Goal: Task Accomplishment & Management: Complete application form

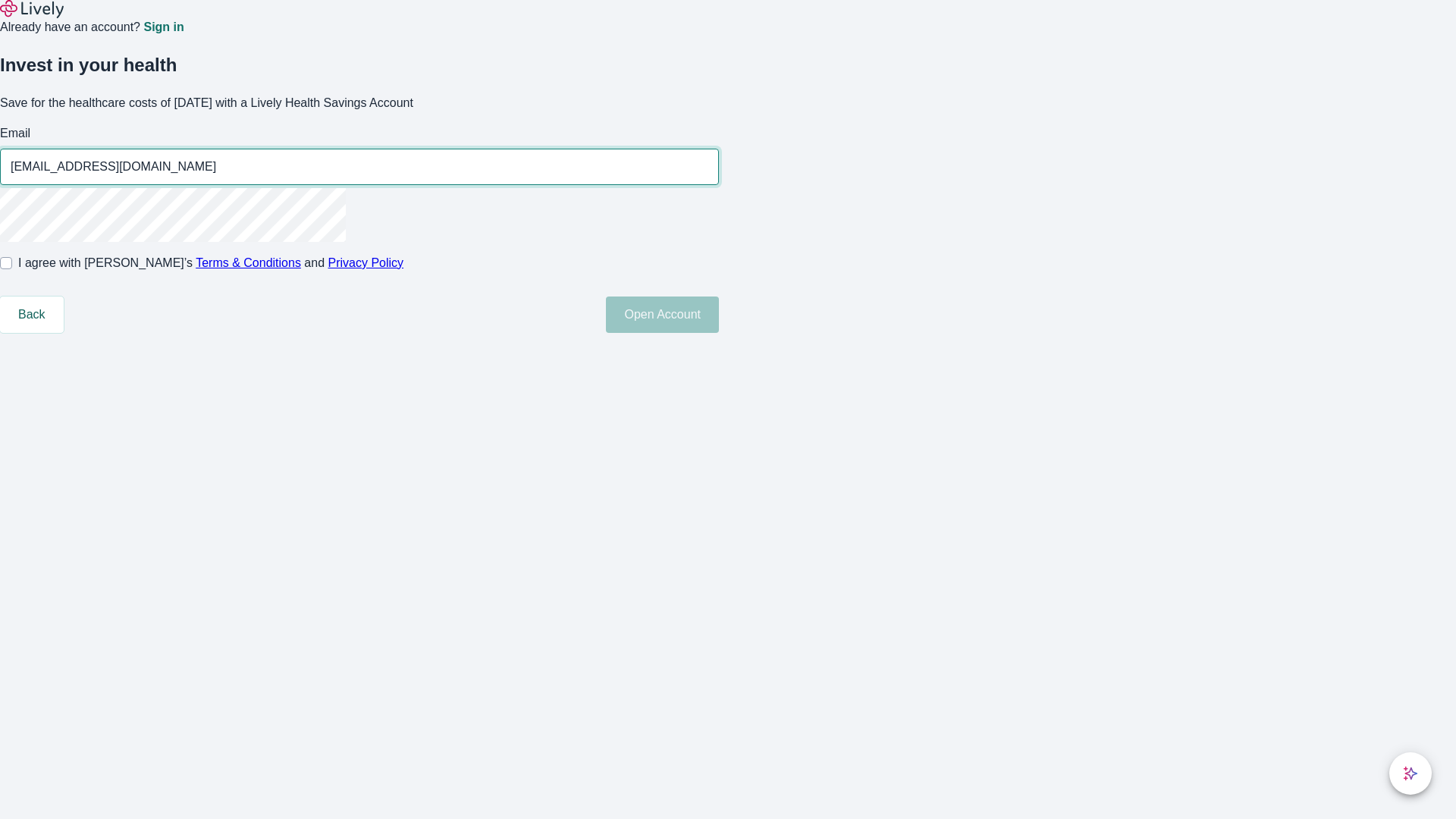
type input "[EMAIL_ADDRESS][DOMAIN_NAME]"
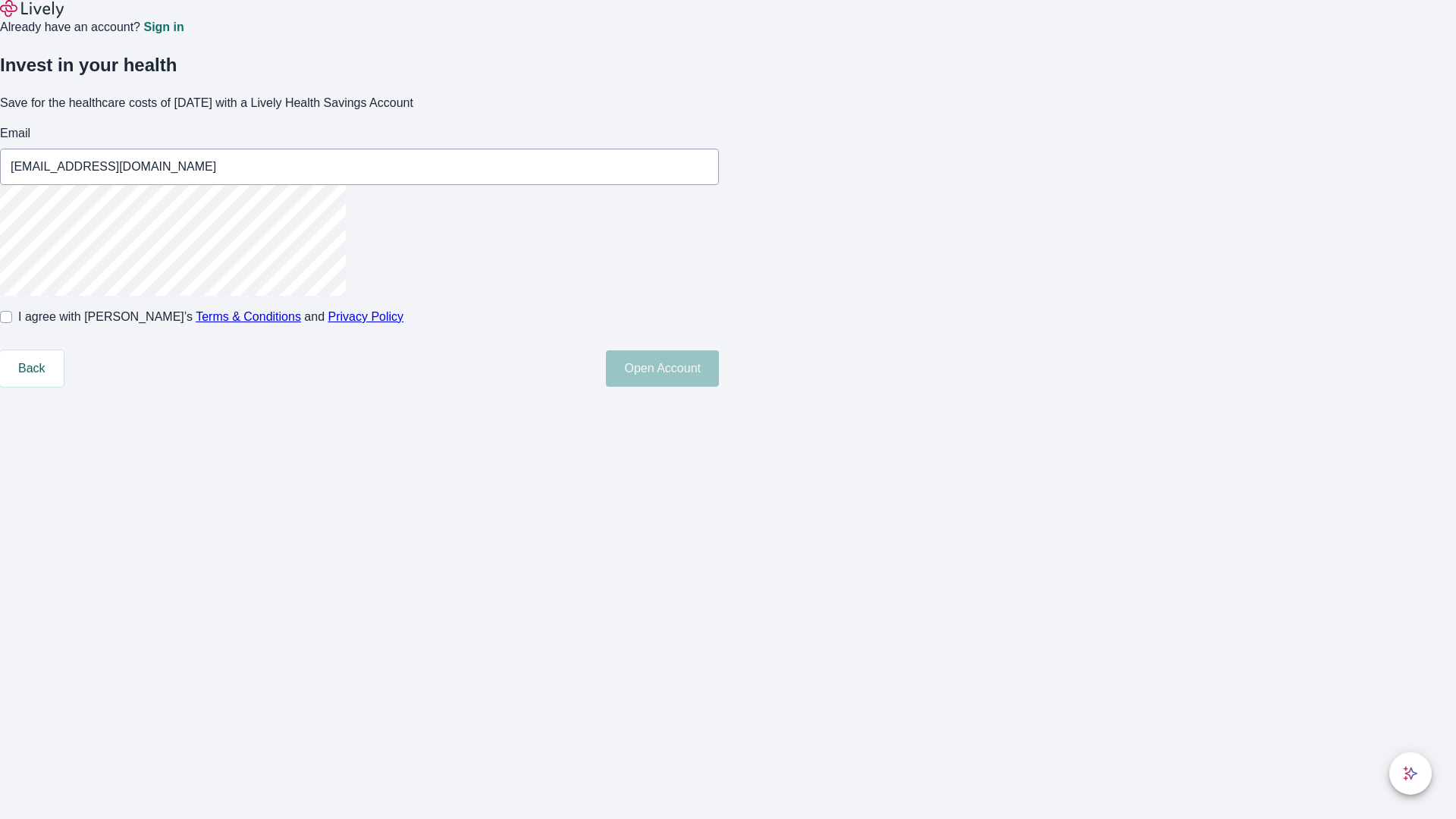
click at [12, 323] on input "I agree with Lively’s Terms & Conditions and Privacy Policy" at bounding box center [6, 317] width 12 height 12
checkbox input "true"
click at [719, 386] on button "Open Account" at bounding box center [662, 368] width 113 height 36
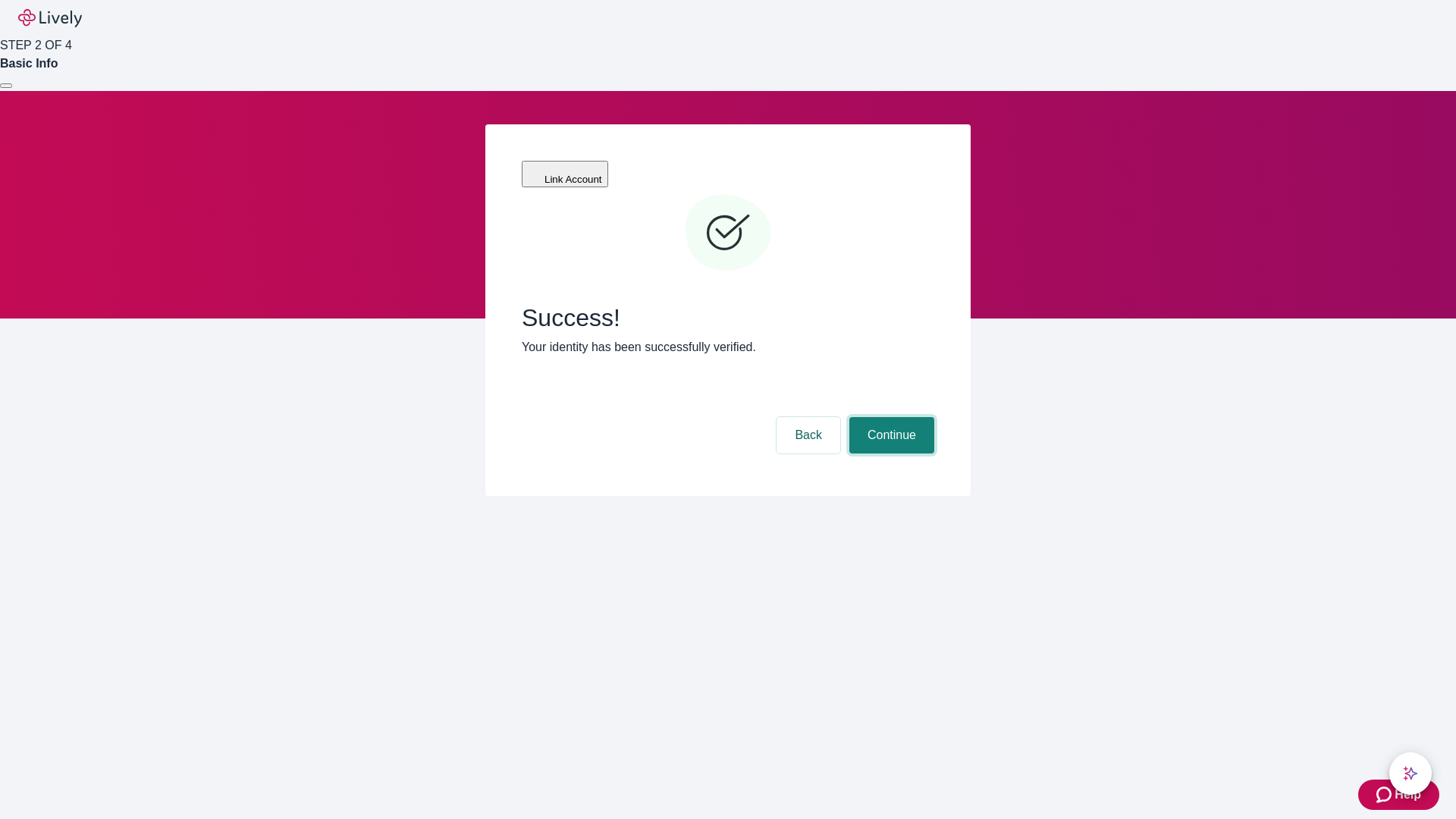
click at [889, 417] on button "Continue" at bounding box center [892, 435] width 85 height 36
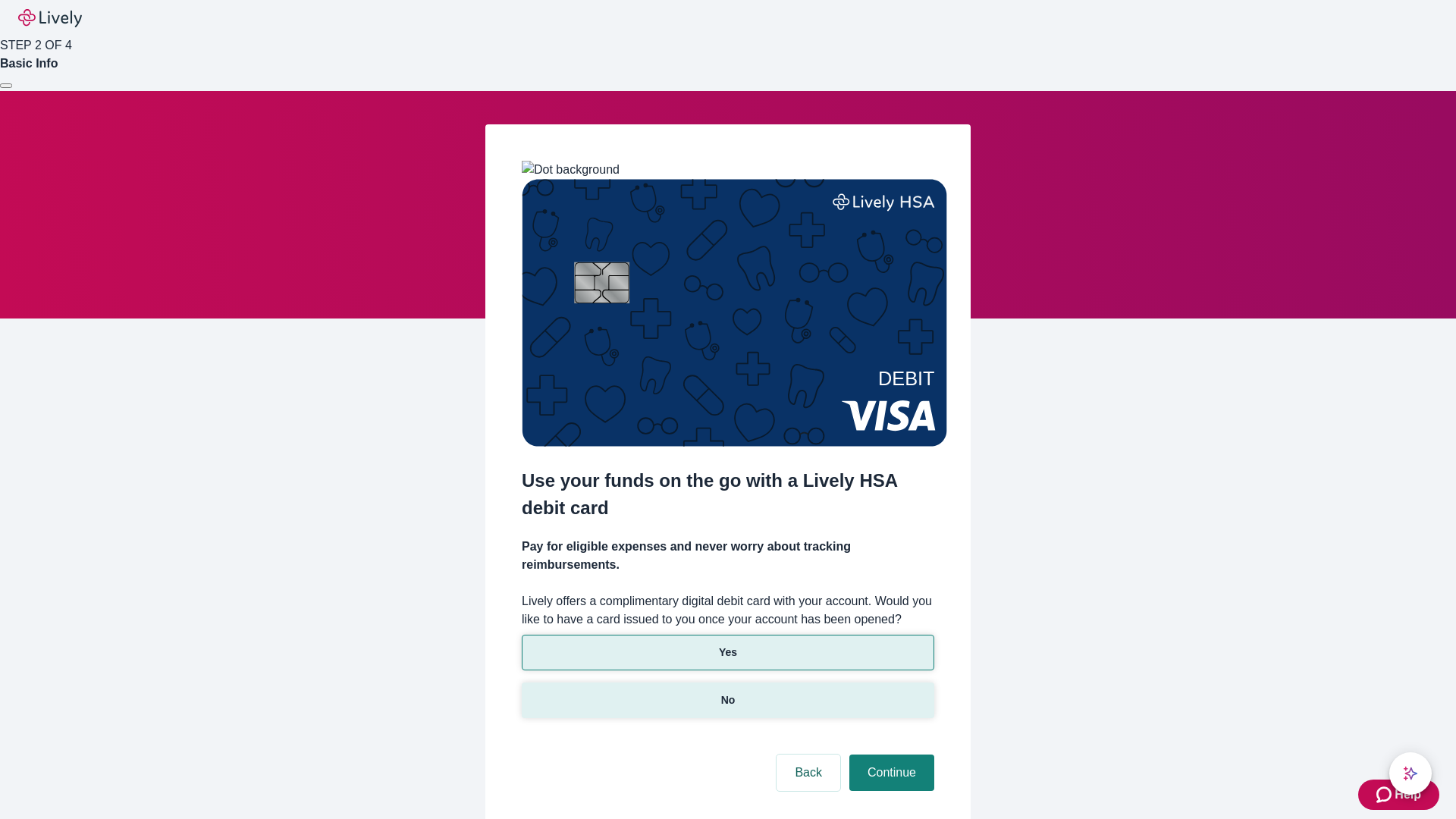
click at [727, 692] on p "No" at bounding box center [728, 700] width 15 height 16
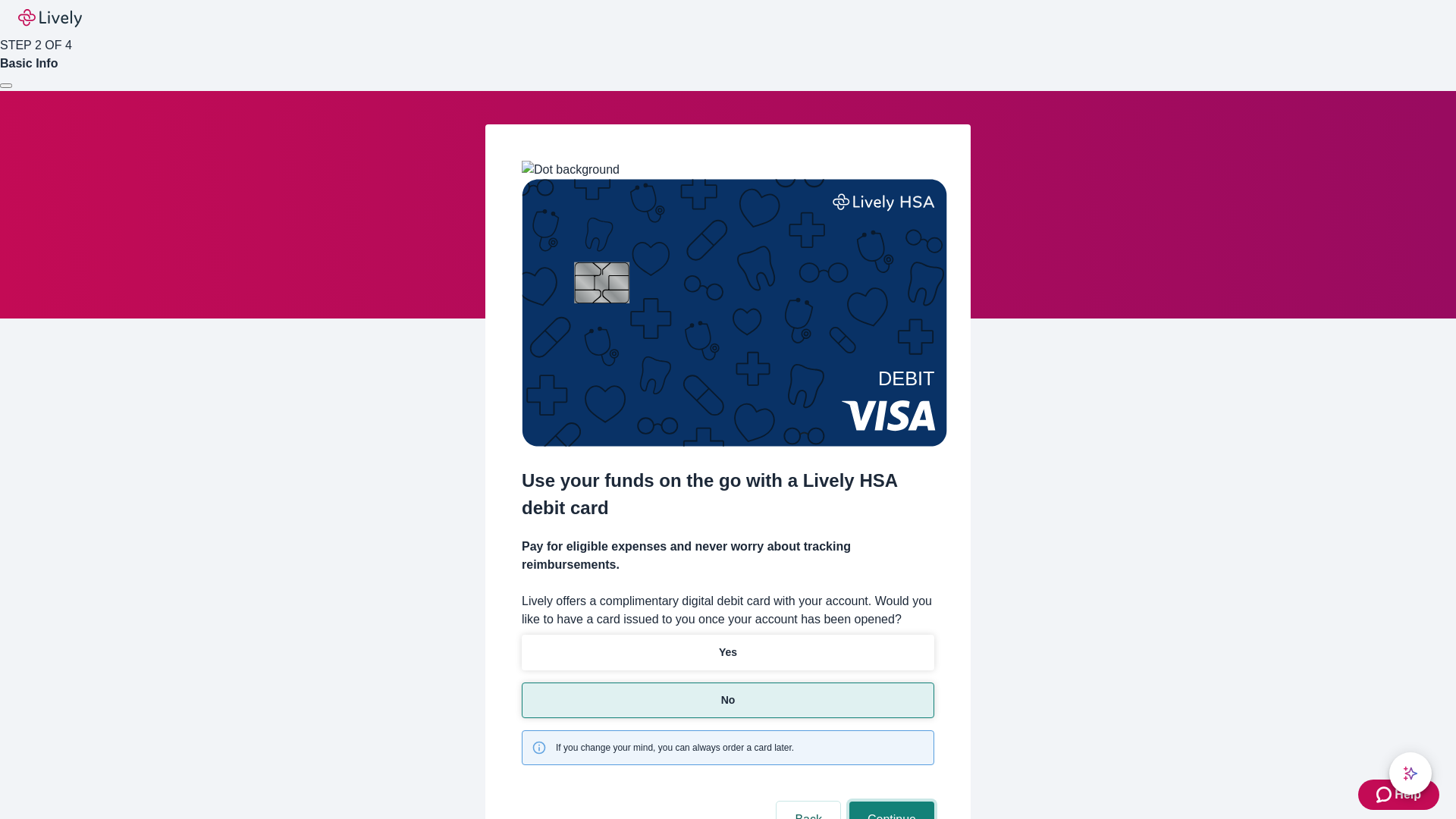
click at [889, 801] on button "Continue" at bounding box center [892, 819] width 85 height 36
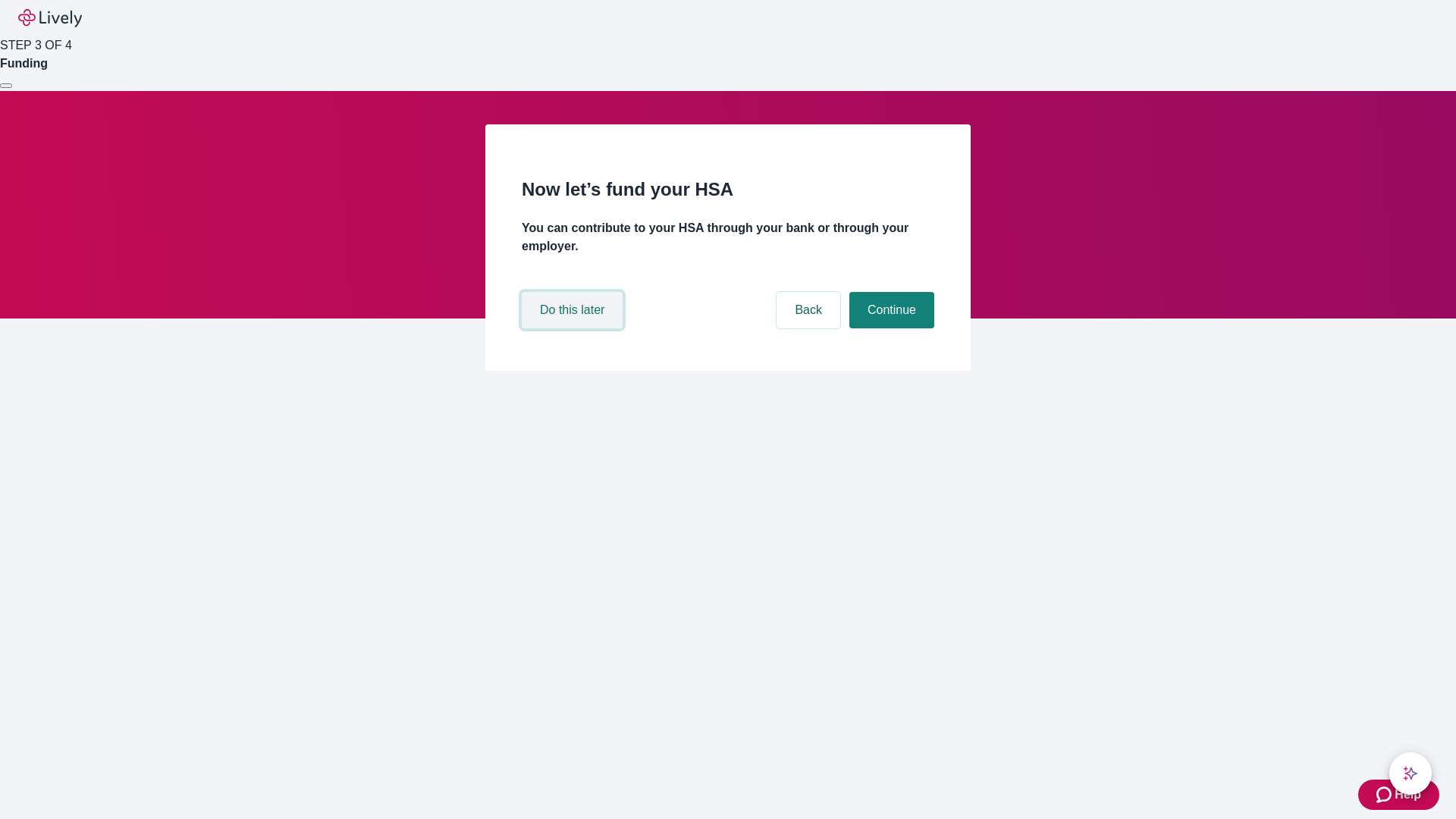
click at [574, 328] on button "Do this later" at bounding box center [572, 309] width 101 height 36
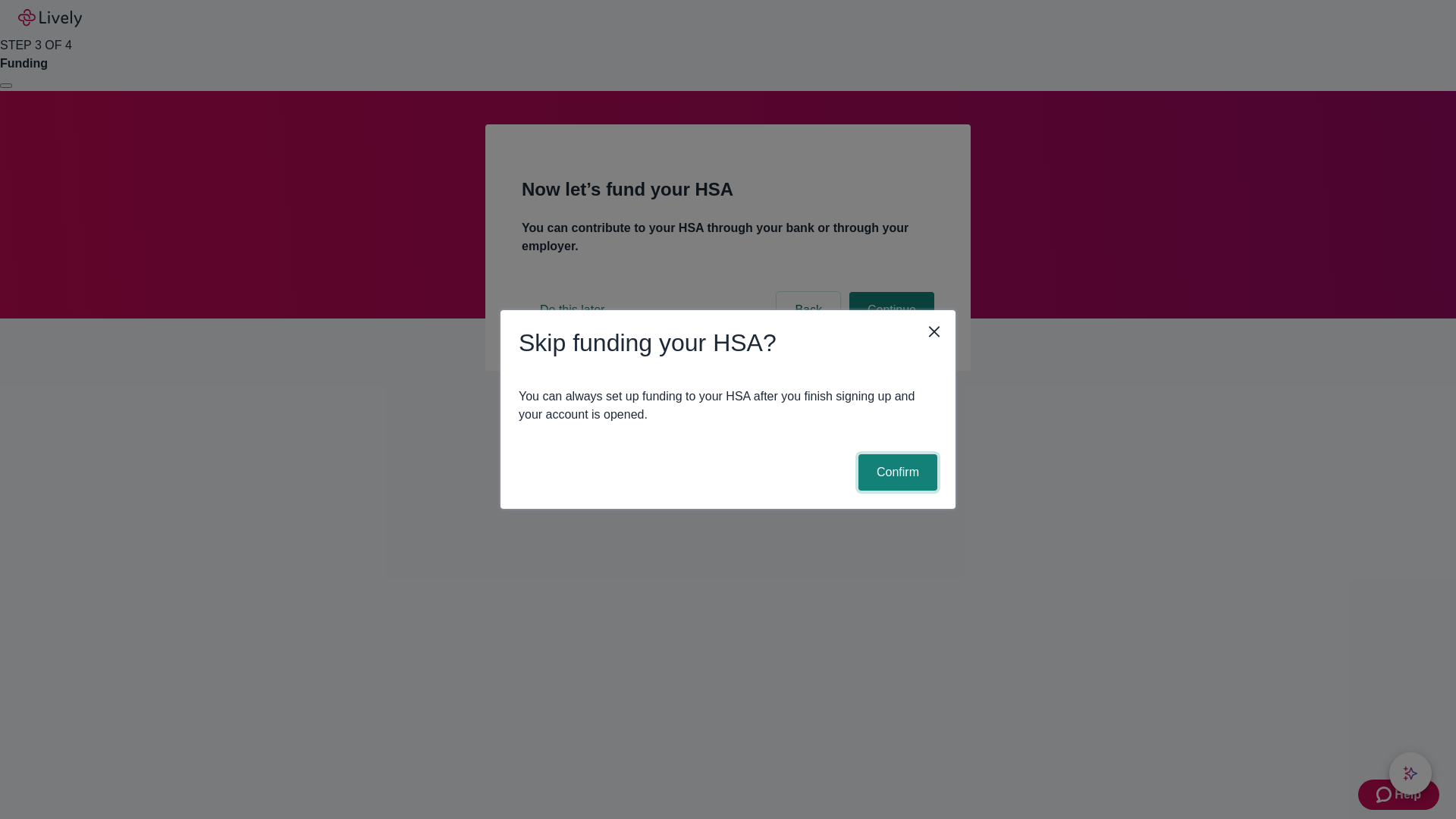
click at [895, 473] on button "Confirm" at bounding box center [898, 472] width 79 height 36
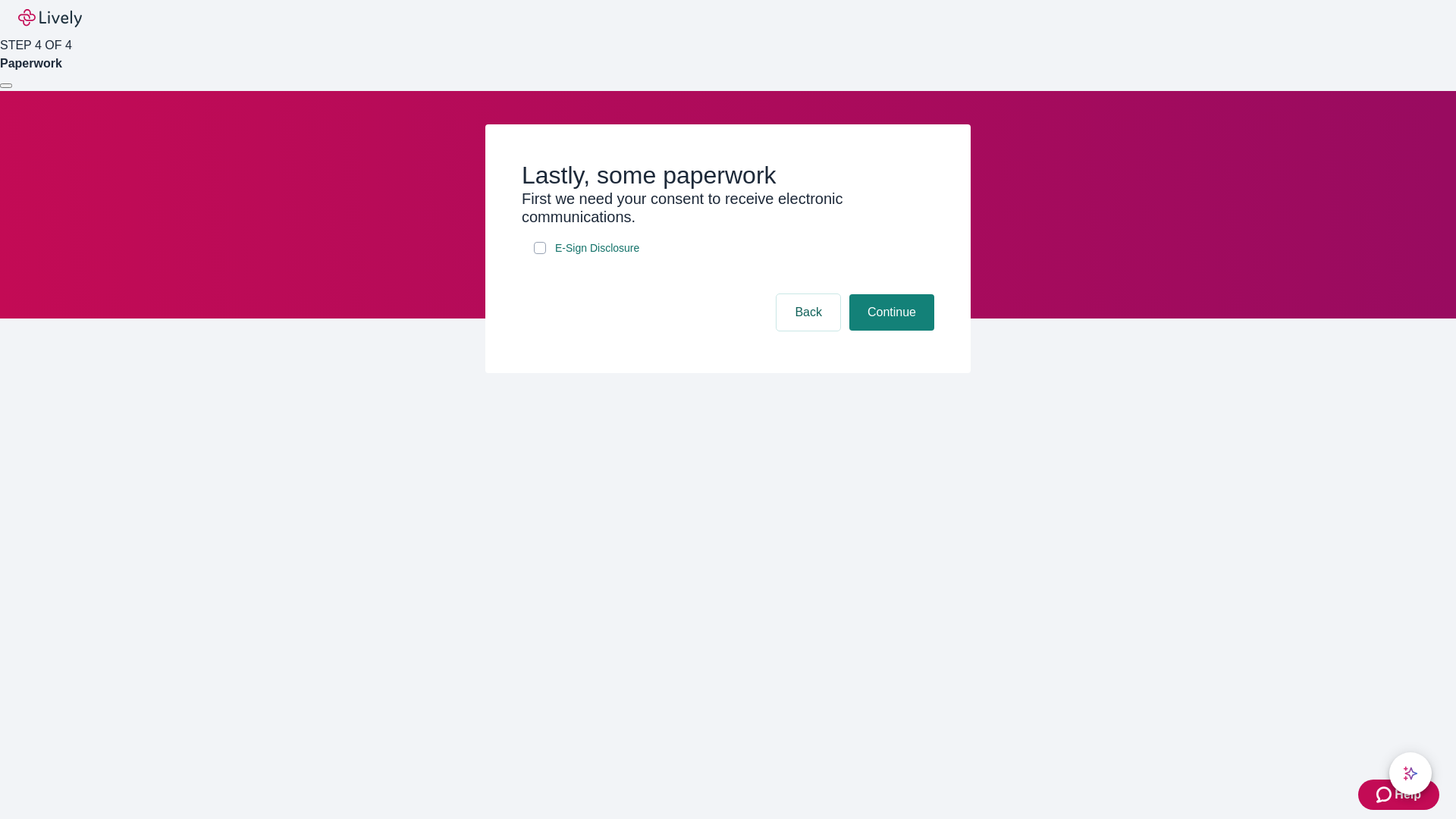
click at [540, 254] on input "E-Sign Disclosure" at bounding box center [540, 248] width 12 height 12
checkbox input "true"
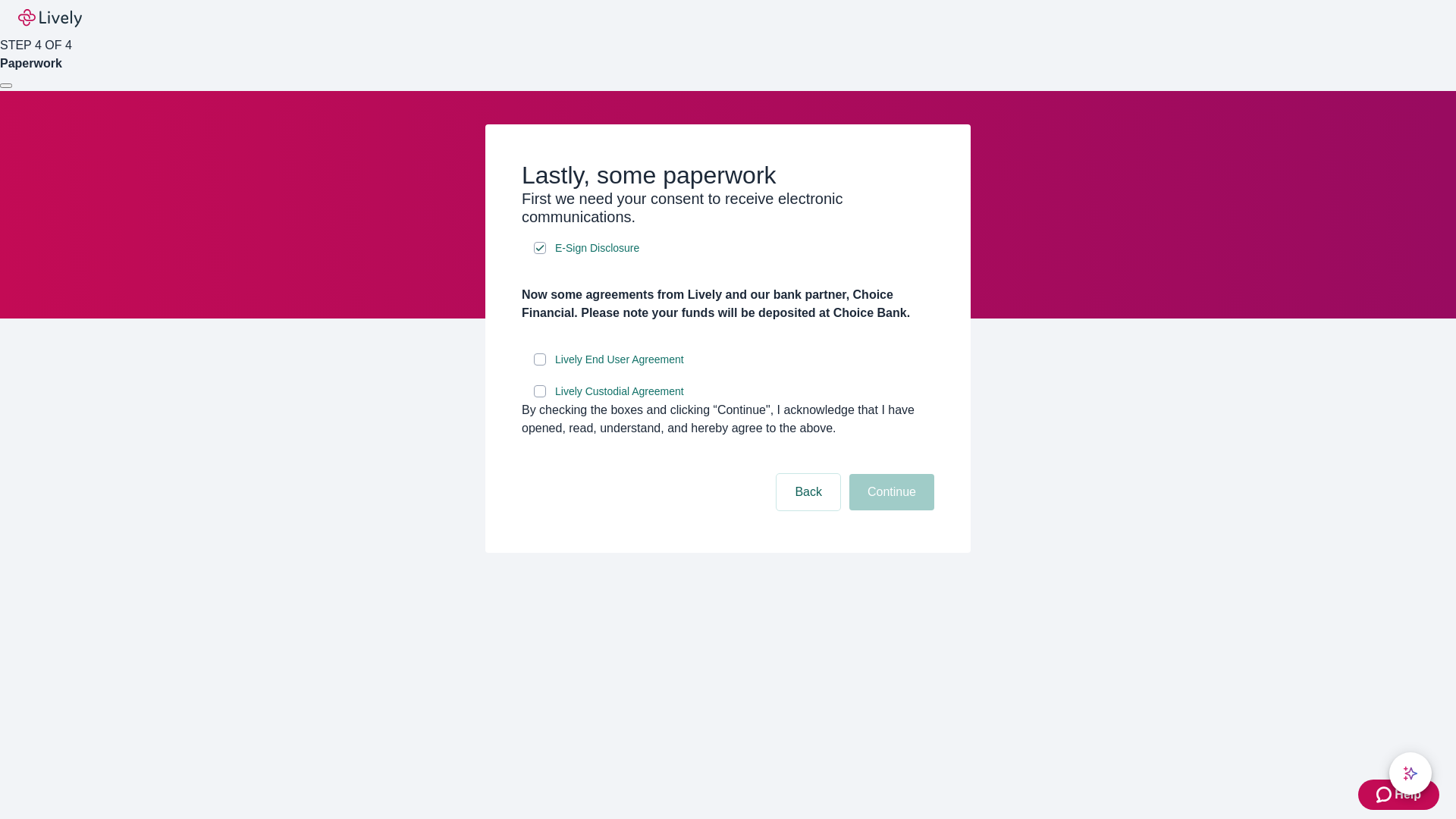
click at [540, 366] on input "Lively End User Agreement" at bounding box center [540, 359] width 12 height 12
checkbox input "true"
click at [540, 397] on input "Lively Custodial Agreement" at bounding box center [540, 391] width 12 height 12
checkbox input "true"
click at [889, 510] on button "Continue" at bounding box center [892, 492] width 85 height 36
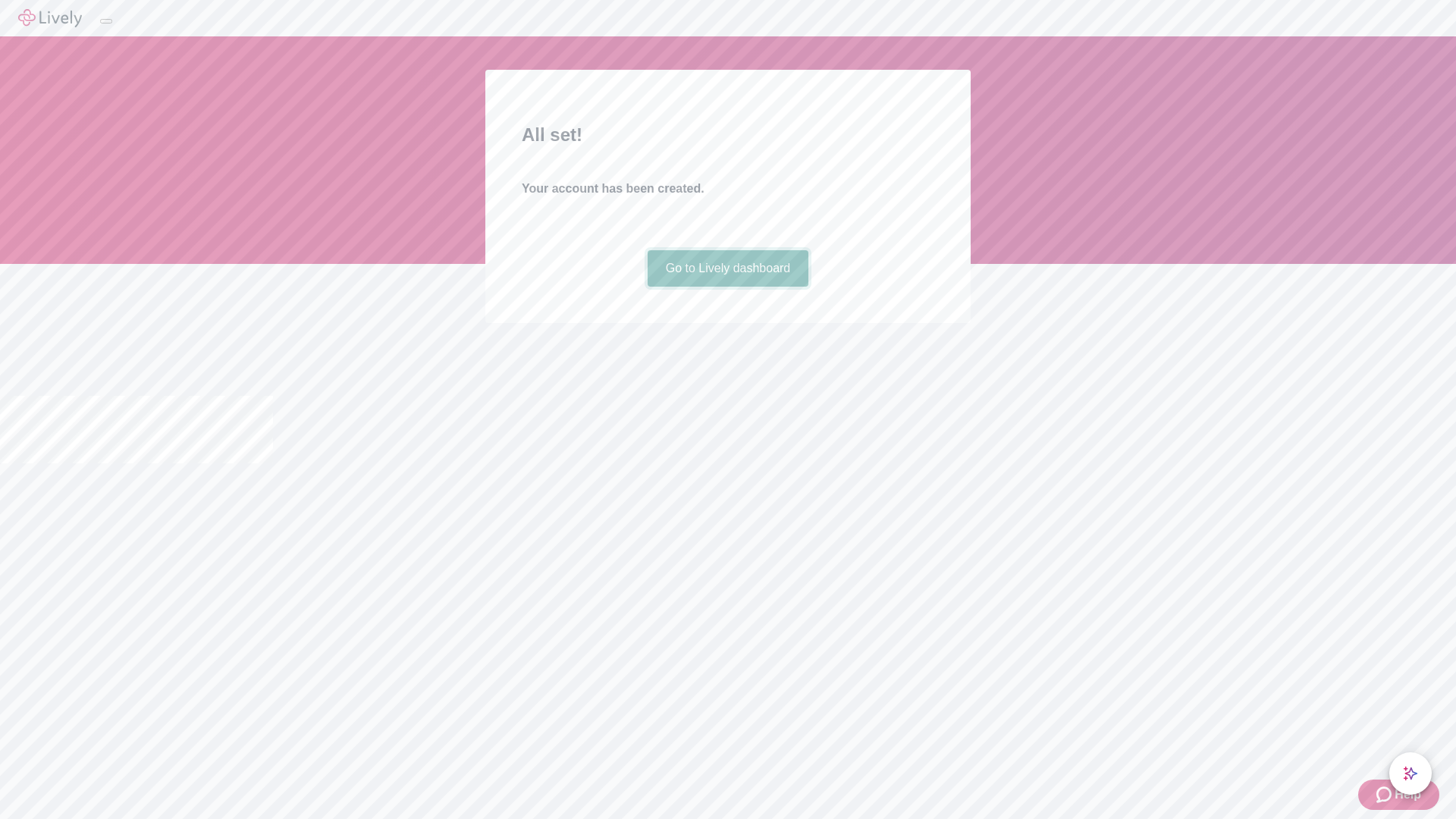
click at [727, 286] on link "Go to Lively dashboard" at bounding box center [728, 268] width 162 height 36
